Goal: Task Accomplishment & Management: Use online tool/utility

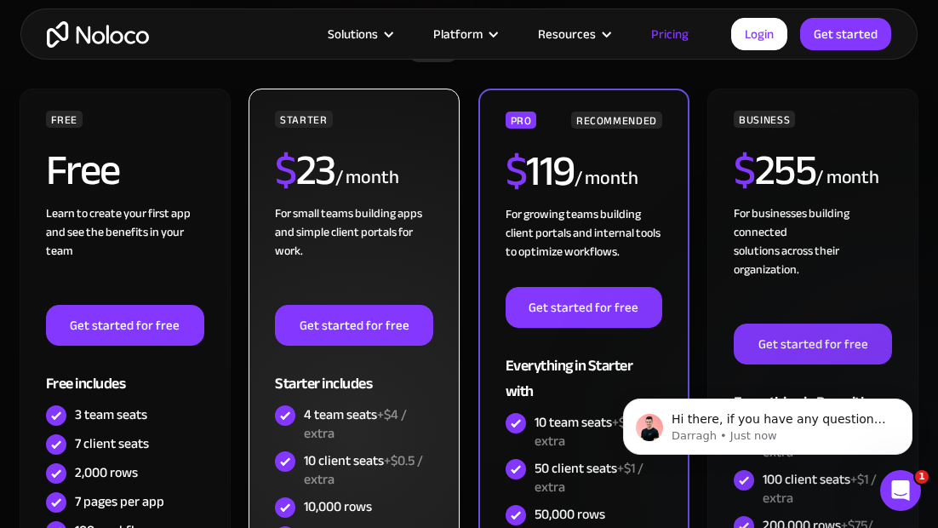
scroll to position [525, 0]
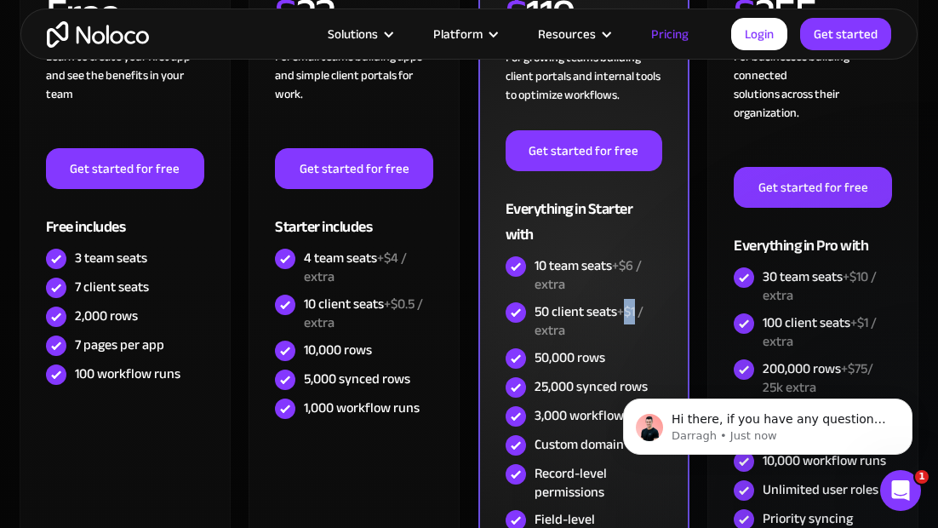
drag, startPoint x: 639, startPoint y: 310, endPoint x: 626, endPoint y: 311, distance: 12.8
click at [626, 311] on span "+$1 / extra" at bounding box center [589, 321] width 109 height 44
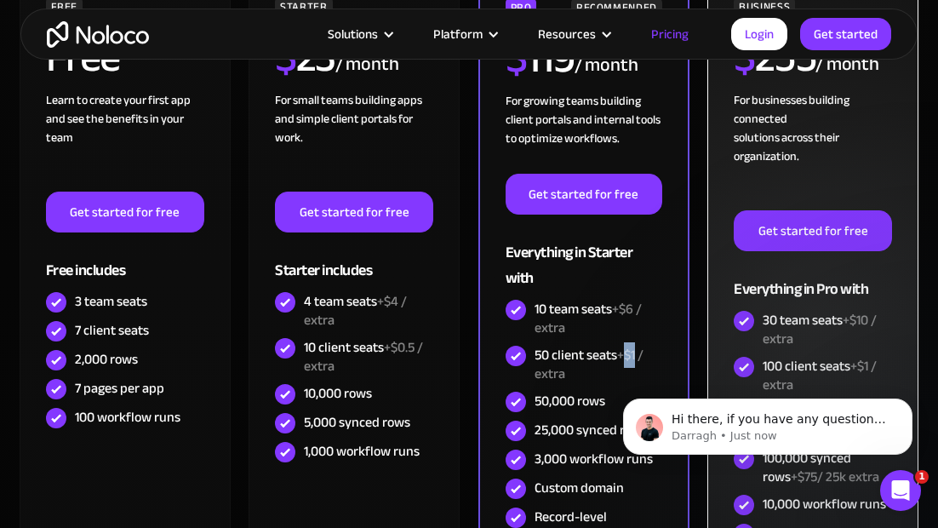
scroll to position [459, 0]
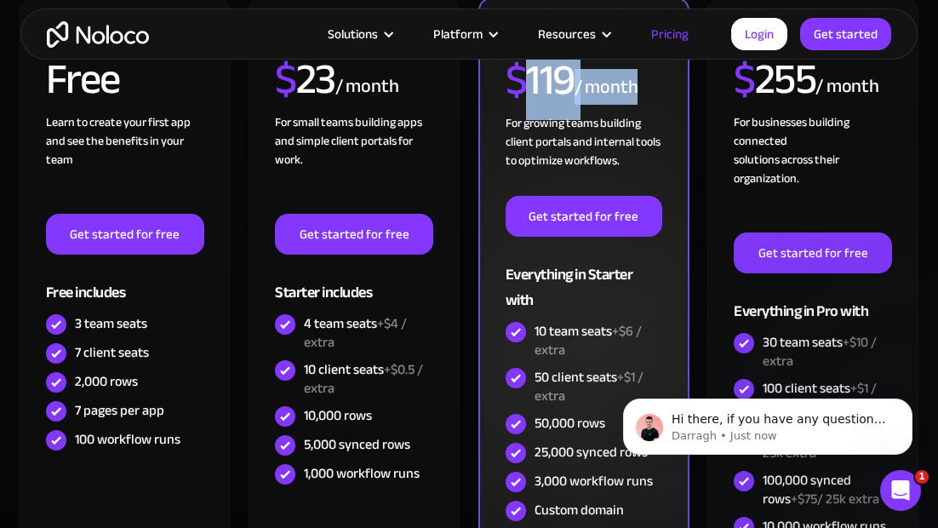
drag, startPoint x: 640, startPoint y: 79, endPoint x: 529, endPoint y: 77, distance: 110.7
click at [529, 77] on div "$ 119 / month" at bounding box center [584, 86] width 157 height 55
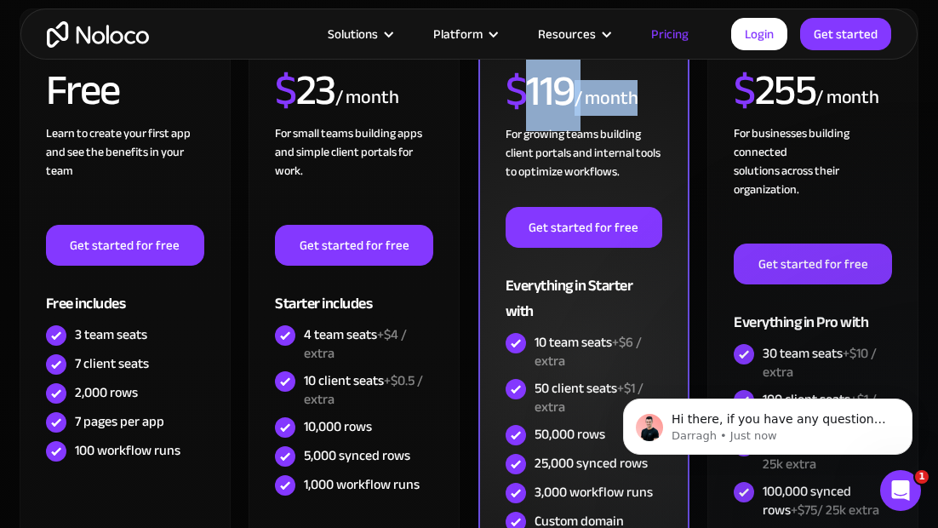
click at [530, 80] on h2 "$ 119" at bounding box center [540, 91] width 69 height 43
drag, startPoint x: 509, startPoint y: 84, endPoint x: 627, endPoint y: 97, distance: 118.2
click at [627, 97] on div "$ 119 / month" at bounding box center [584, 97] width 157 height 55
click at [525, 96] on span "$" at bounding box center [516, 91] width 21 height 80
drag, startPoint x: 524, startPoint y: 95, endPoint x: 614, endPoint y: 107, distance: 91.2
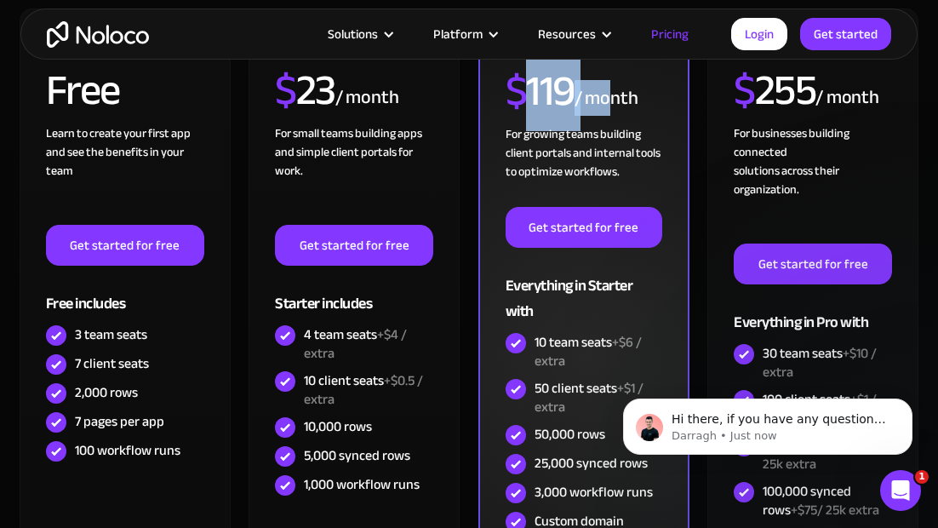
click at [614, 107] on div "$ 119 / month" at bounding box center [584, 97] width 157 height 55
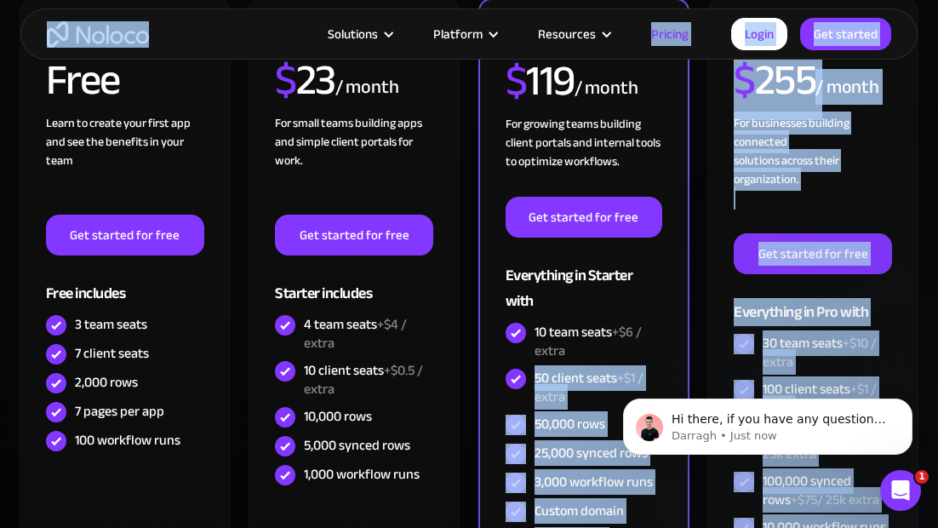
drag, startPoint x: 1135, startPoint y: 741, endPoint x: 1202, endPoint y: 748, distance: 67.6
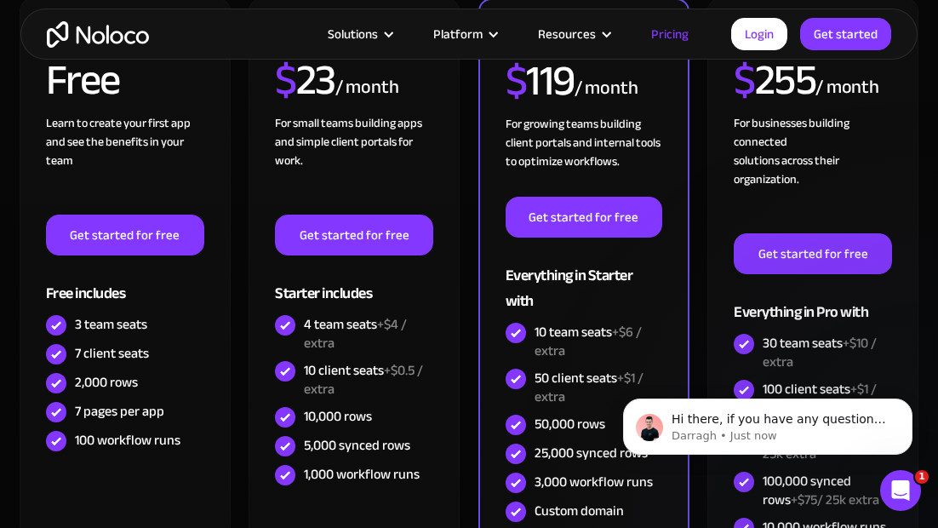
click at [612, 376] on body "Hi there, if you have any questions about our pricing, just let us know! Darrag…" at bounding box center [768, 423] width 327 height 106
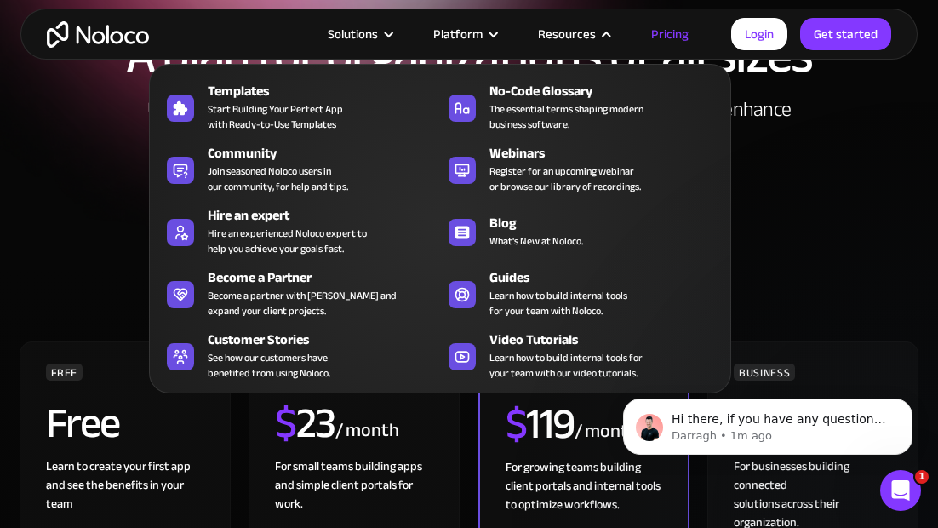
scroll to position [0, 0]
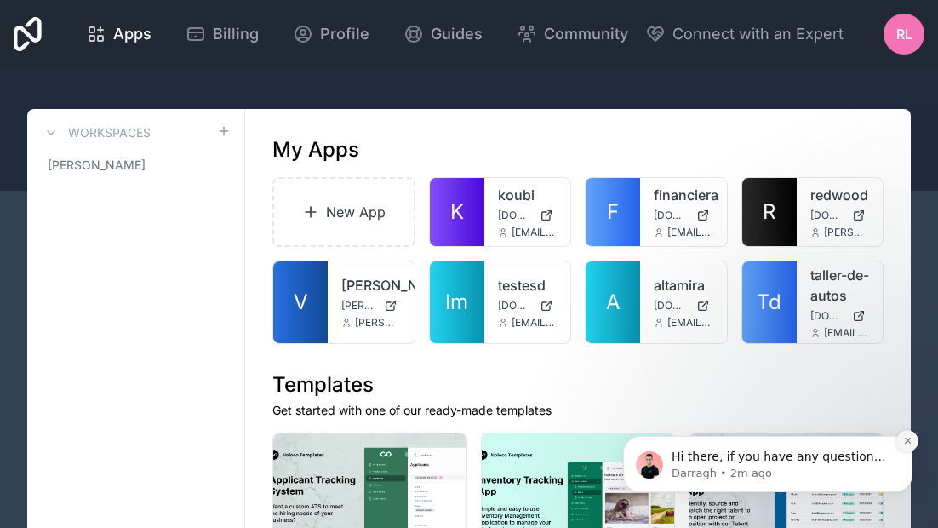
click at [904, 438] on icon "Dismiss notification" at bounding box center [908, 440] width 9 height 9
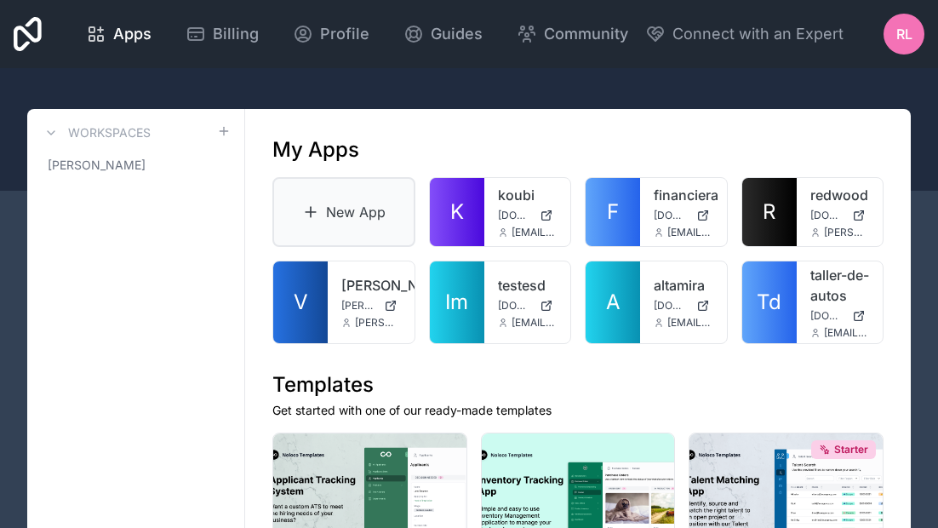
click at [355, 222] on link "New App" at bounding box center [344, 212] width 143 height 70
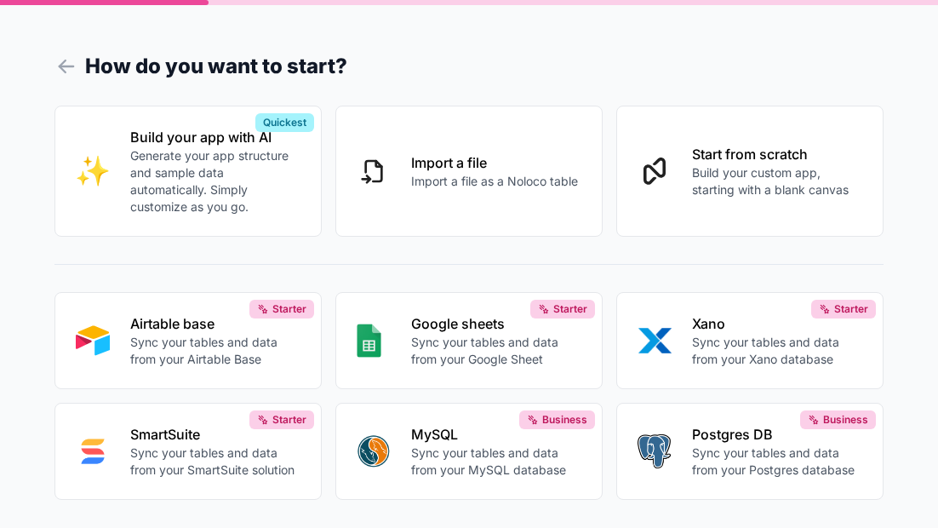
scroll to position [26, 0]
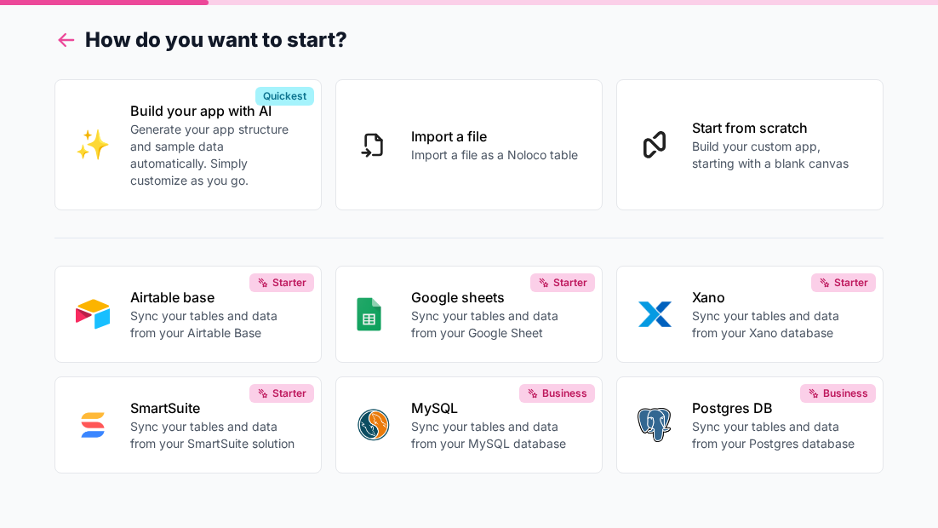
click at [60, 32] on icon at bounding box center [67, 40] width 24 height 24
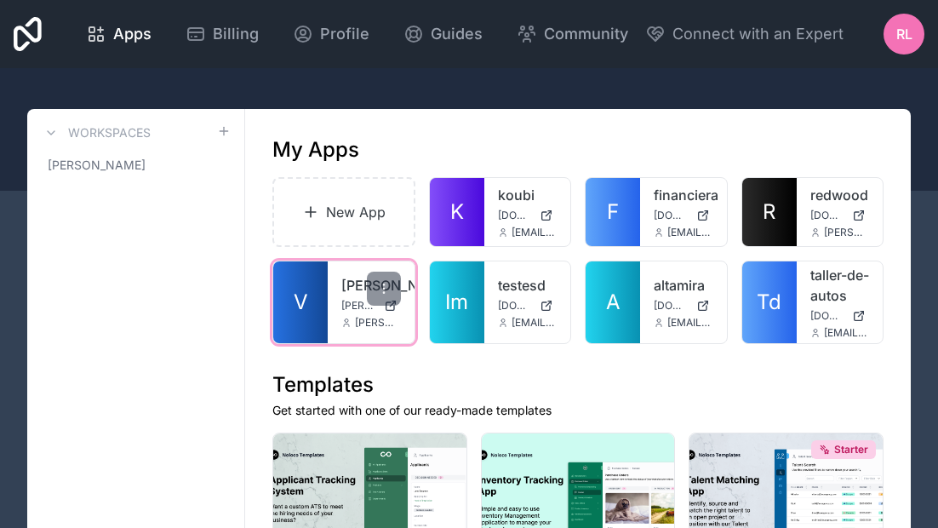
click at [311, 316] on link "V" at bounding box center [300, 302] width 55 height 82
